Goal: Information Seeking & Learning: Find specific fact

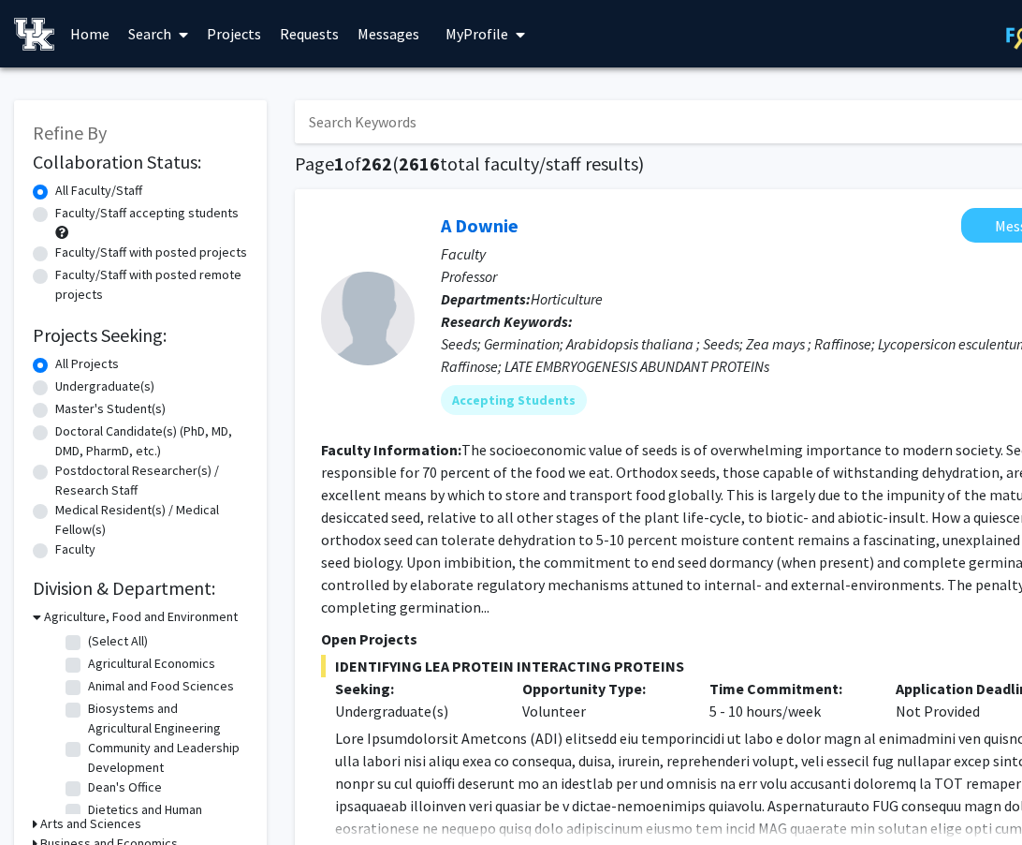
click at [181, 29] on icon at bounding box center [183, 34] width 9 height 15
click at [169, 121] on span "Students" at bounding box center [176, 123] width 114 height 37
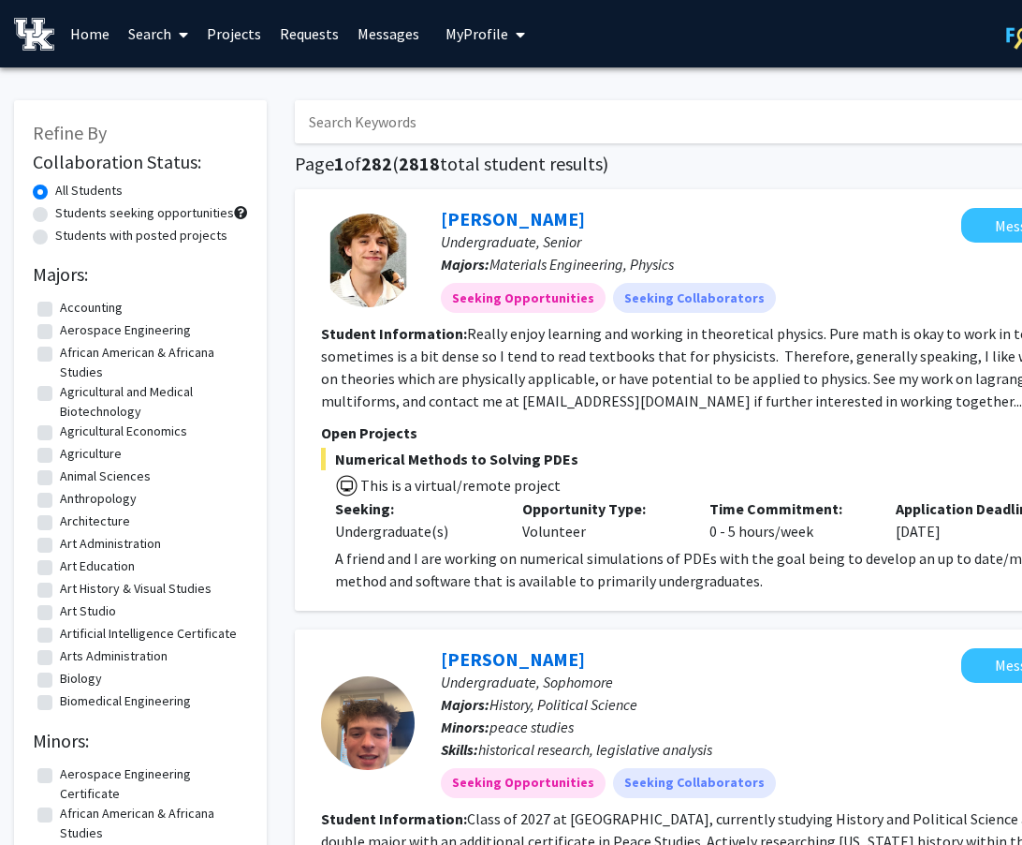
click at [420, 127] on input "Search Keywords" at bounding box center [662, 121] width 735 height 43
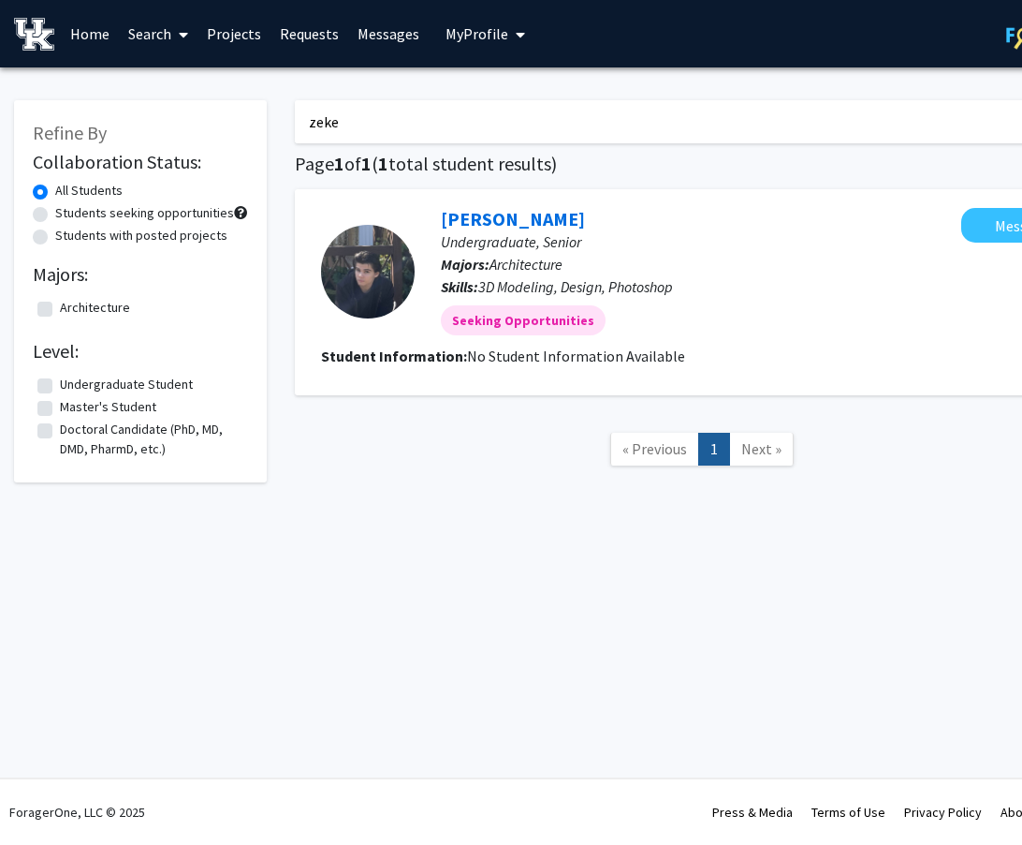
drag, startPoint x: 382, startPoint y: 119, endPoint x: 218, endPoint y: 119, distance: 163.9
click at [218, 119] on div "Refine By Collaboration Status: All Students Students seeking opportunities Stu…" at bounding box center [562, 292] width 1124 height 422
type input "[PERSON_NAME]"
